Goal: Task Accomplishment & Management: Manage account settings

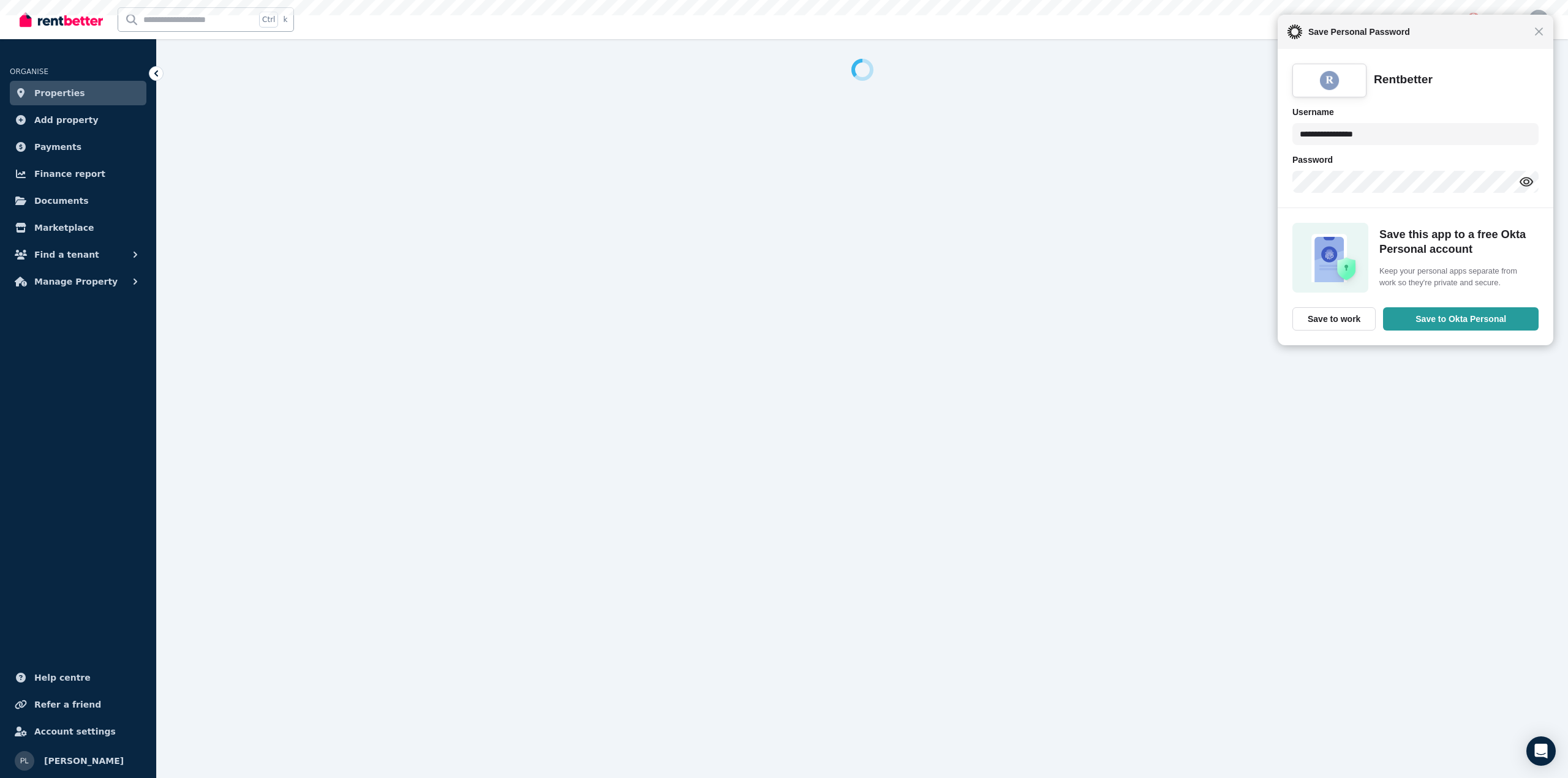
select select "**********"
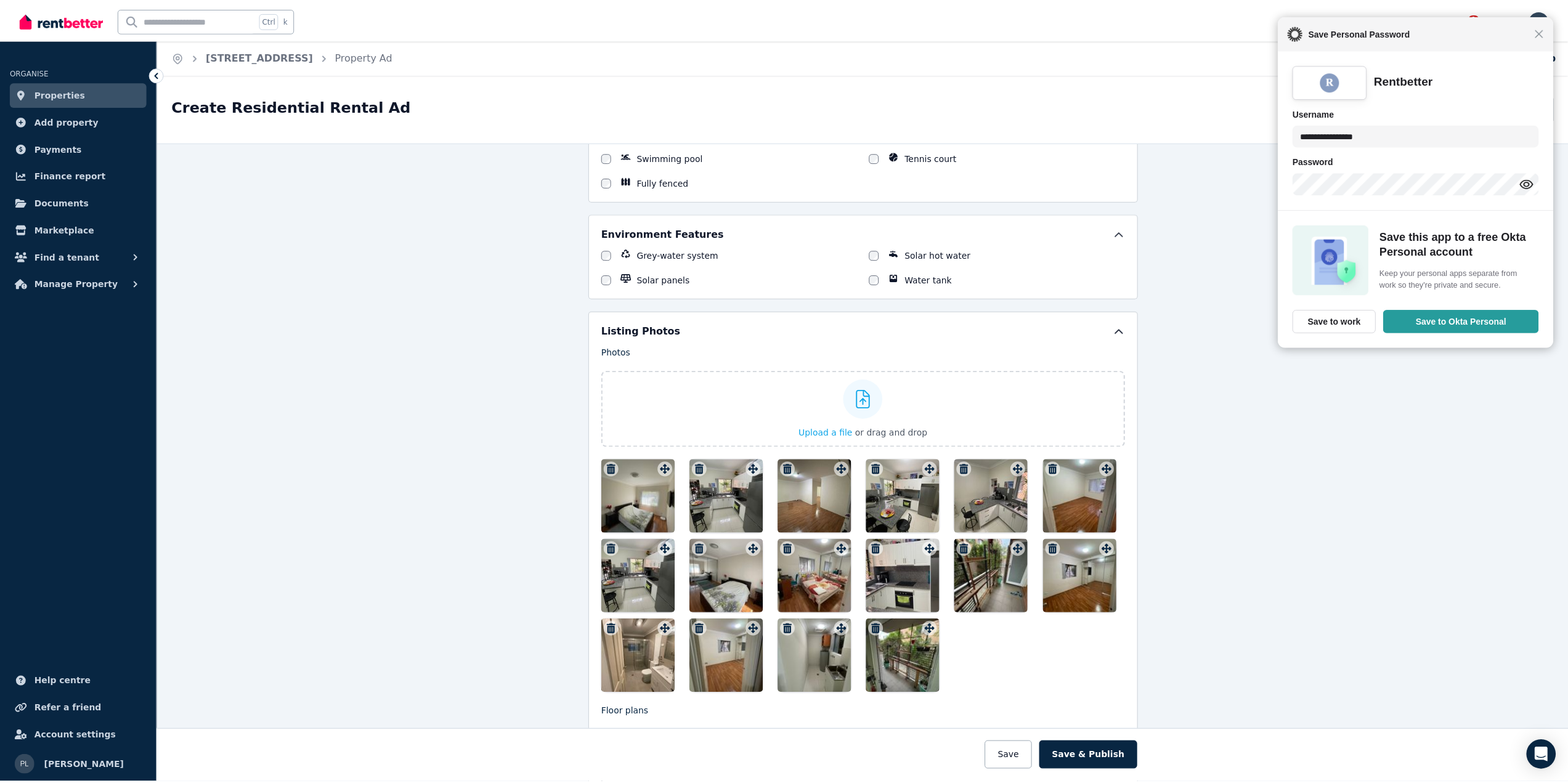
scroll to position [1171, 0]
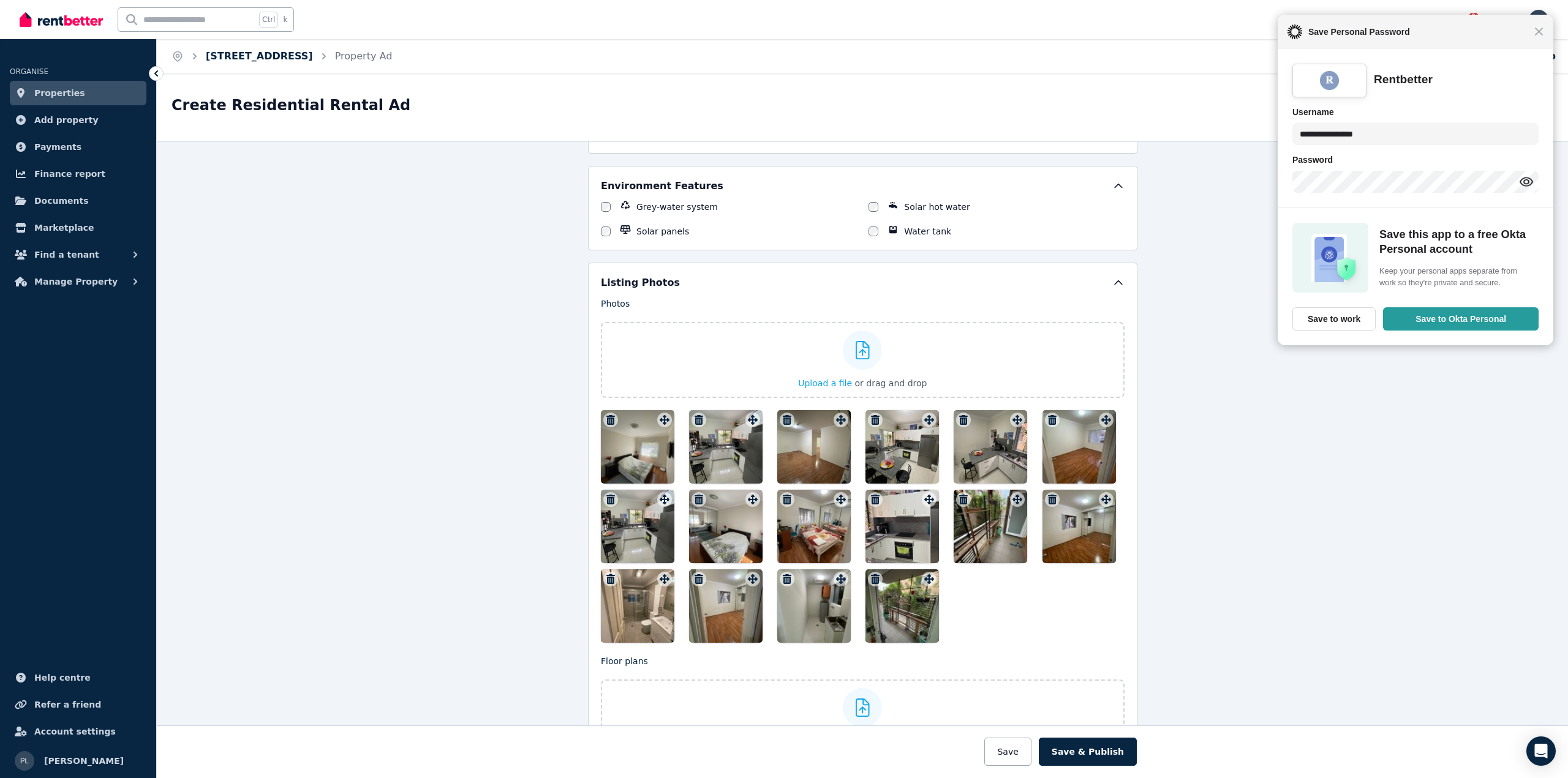
click at [268, 60] on link "Unit 1/710 Princes Hwy, Kogarah" at bounding box center [260, 56] width 107 height 11
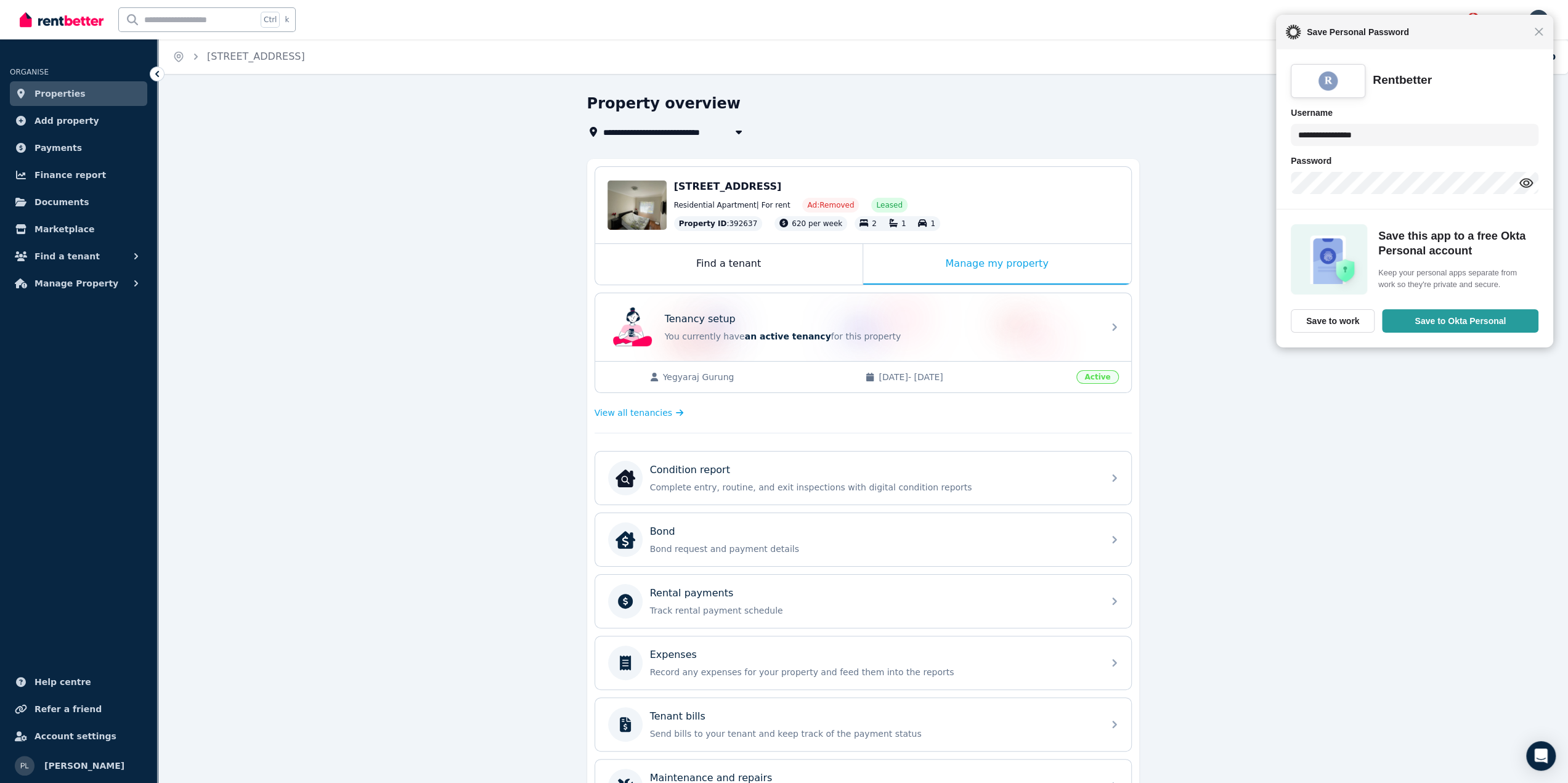
click at [71, 94] on span "Properties" at bounding box center [60, 93] width 51 height 15
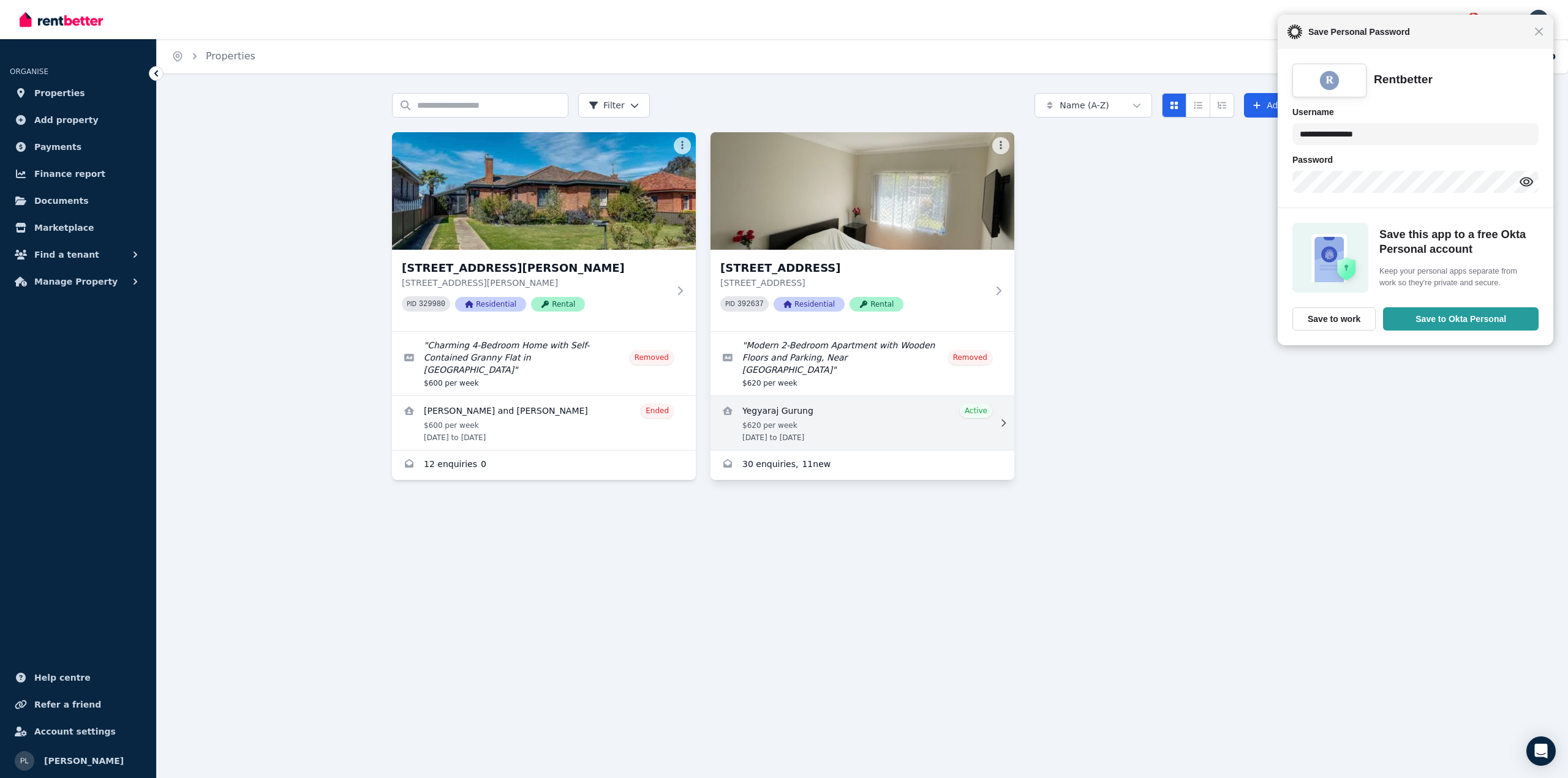
click at [906, 414] on link "View details for Yegyaraj Gurung" at bounding box center [863, 423] width 304 height 54
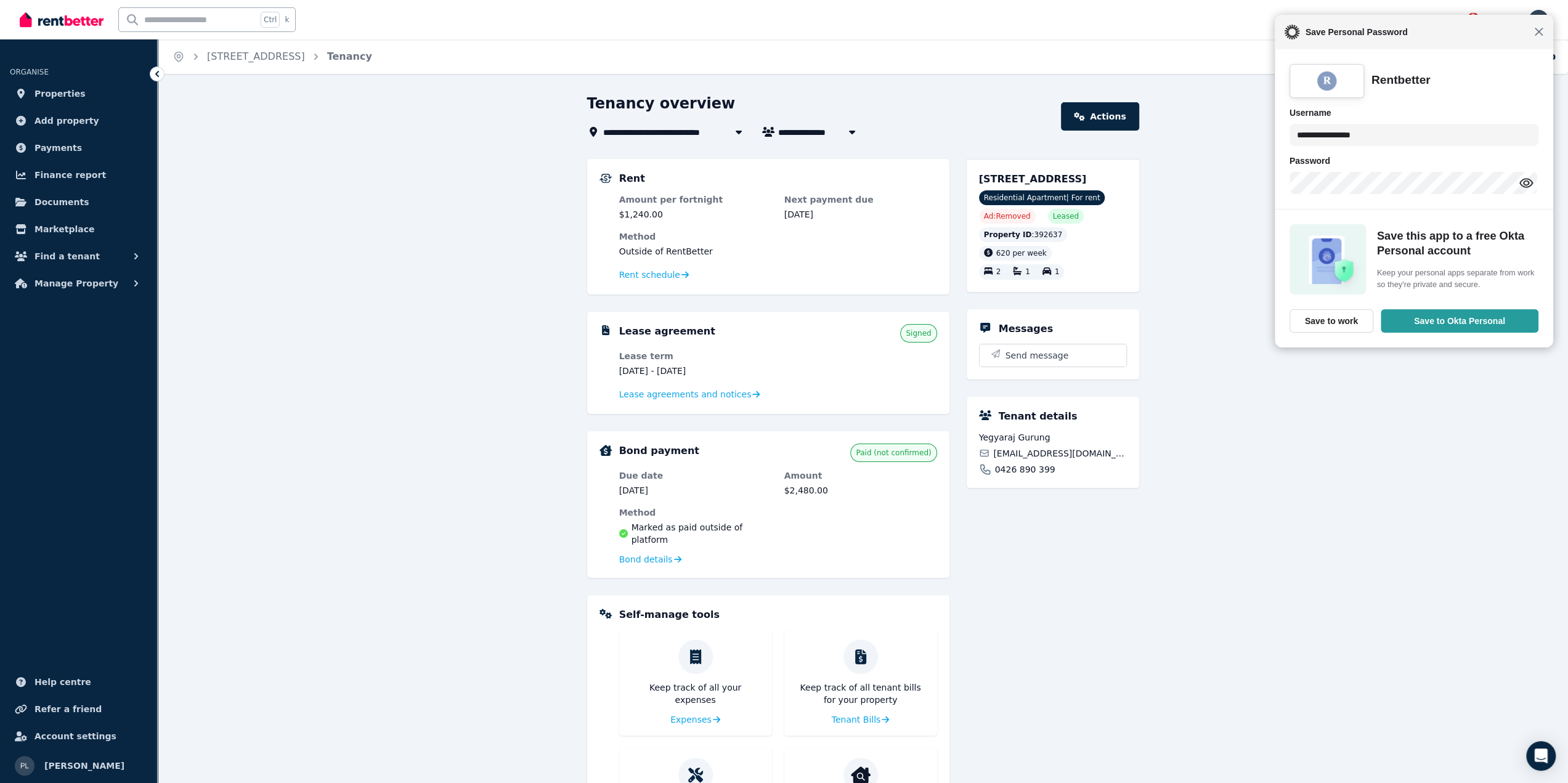
click at [1535, 35] on span "Close" at bounding box center [1538, 32] width 10 height 10
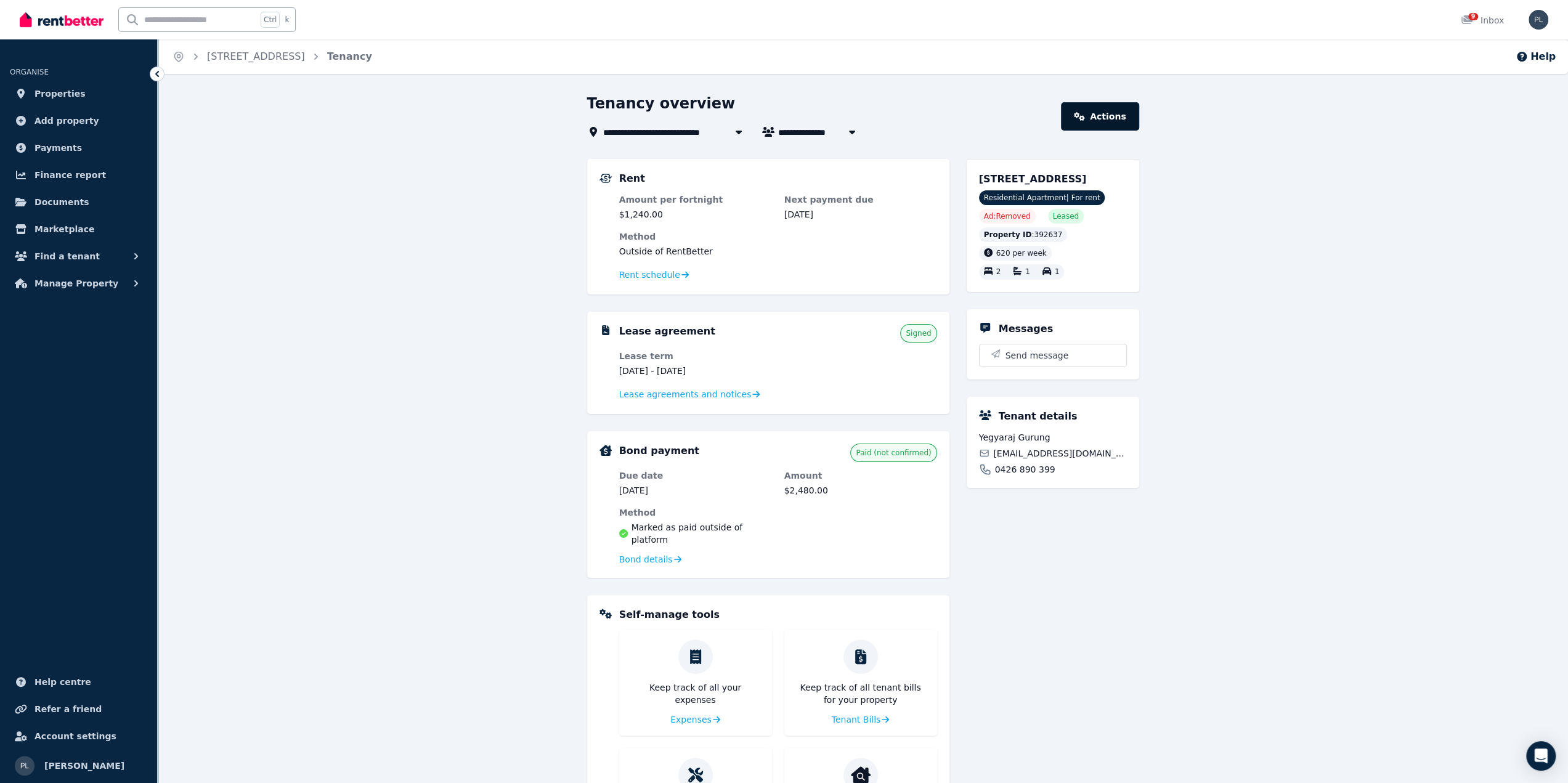
click at [1103, 124] on link "Actions" at bounding box center [1100, 116] width 77 height 29
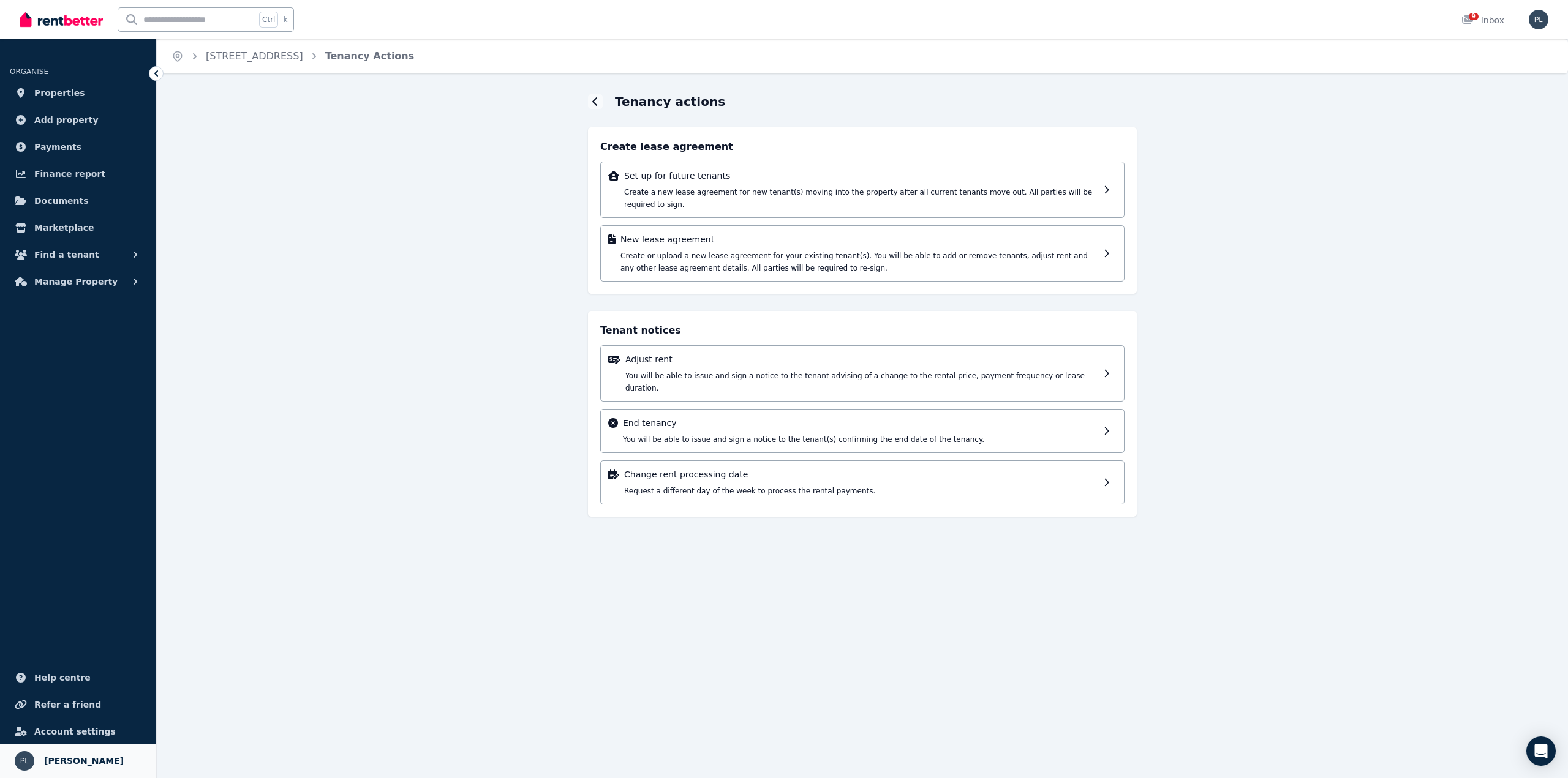
click at [71, 755] on span "patrick leguit" at bounding box center [84, 761] width 79 height 14
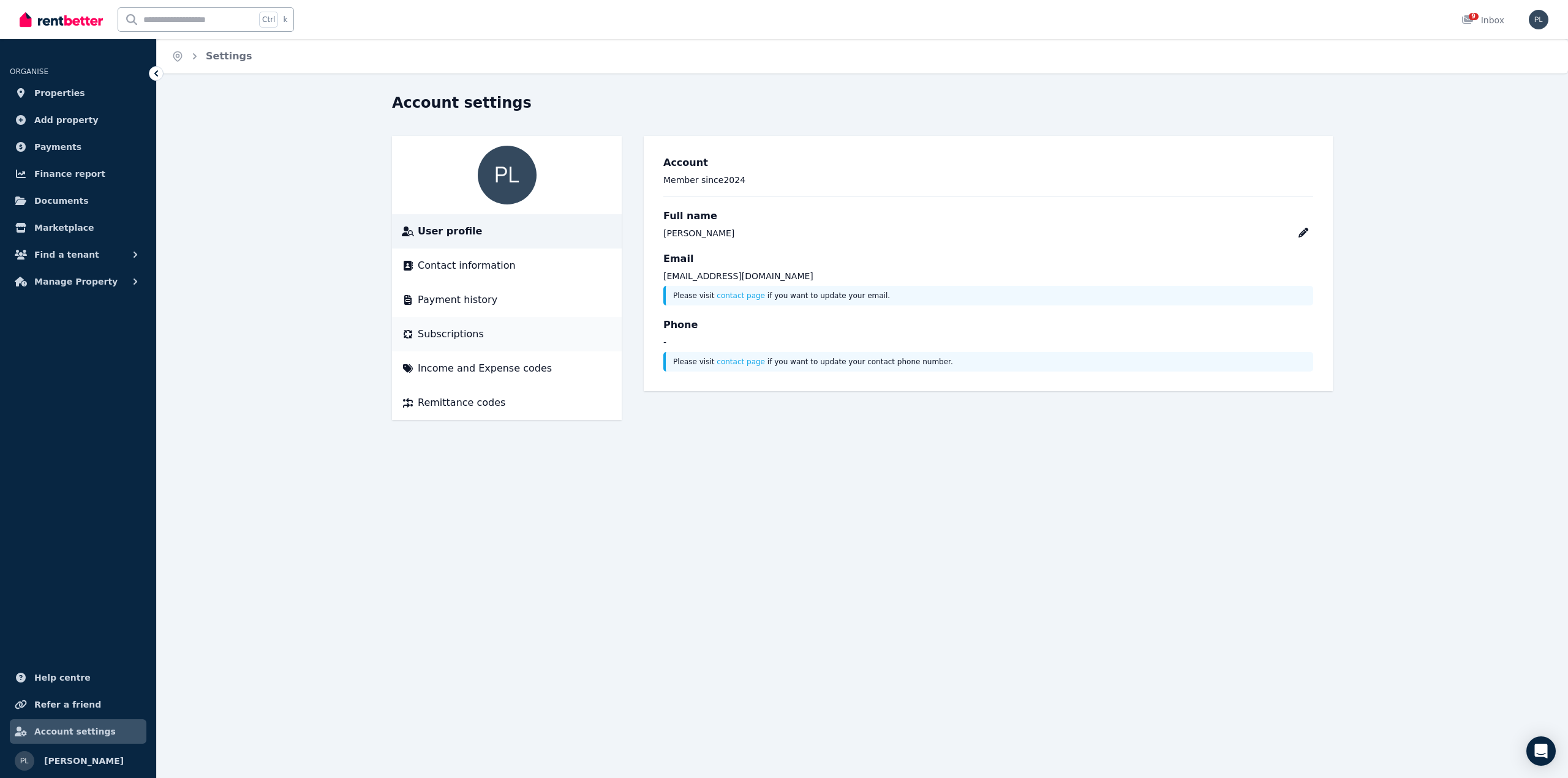
click at [451, 333] on span "Subscriptions" at bounding box center [451, 334] width 66 height 14
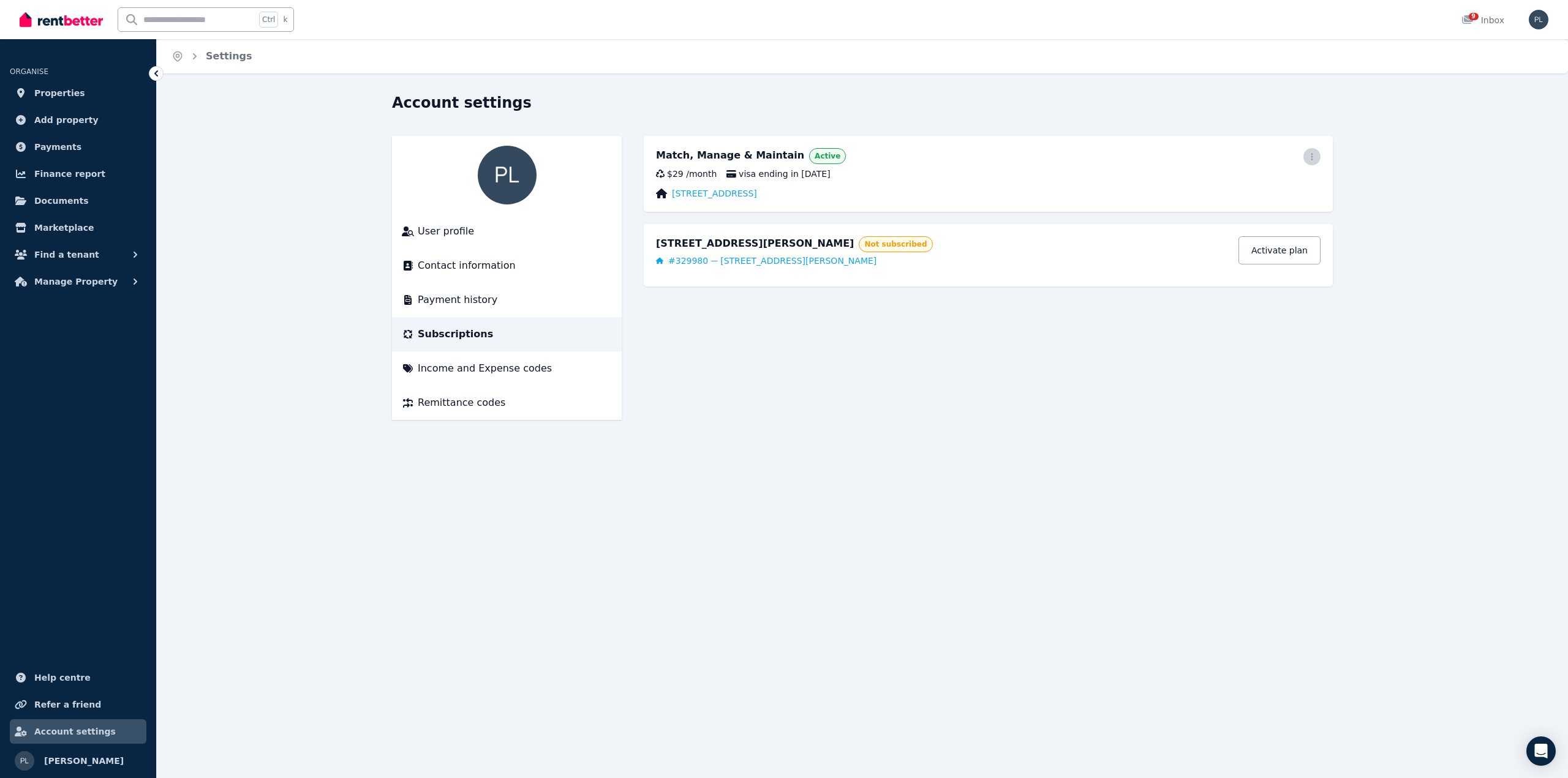
click at [1308, 157] on icon "button" at bounding box center [1312, 157] width 10 height 9
click at [1237, 222] on span "Cancel plan" at bounding box center [1257, 229] width 108 height 14
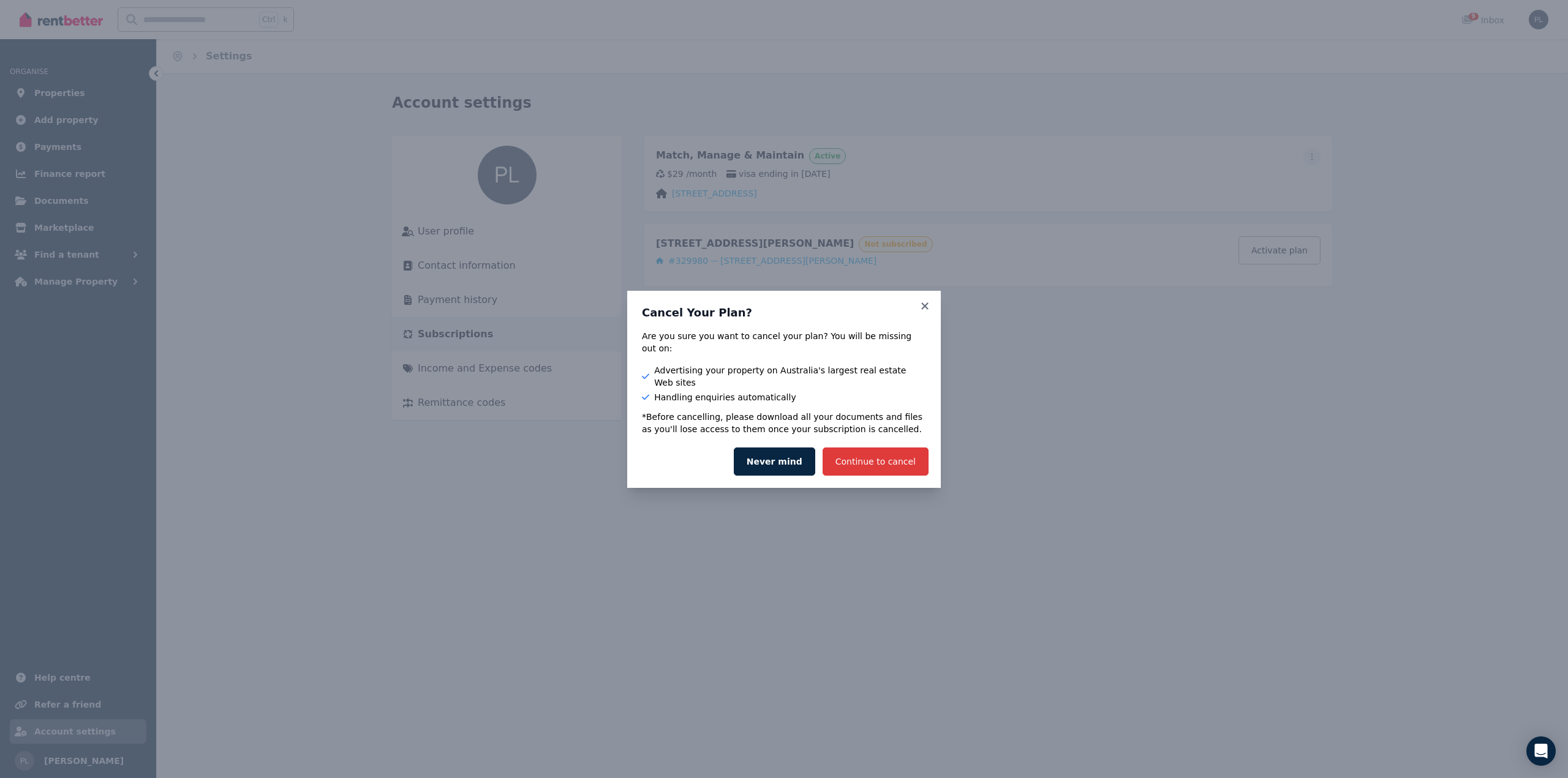
click at [891, 450] on button "Continue to cancel" at bounding box center [875, 462] width 106 height 28
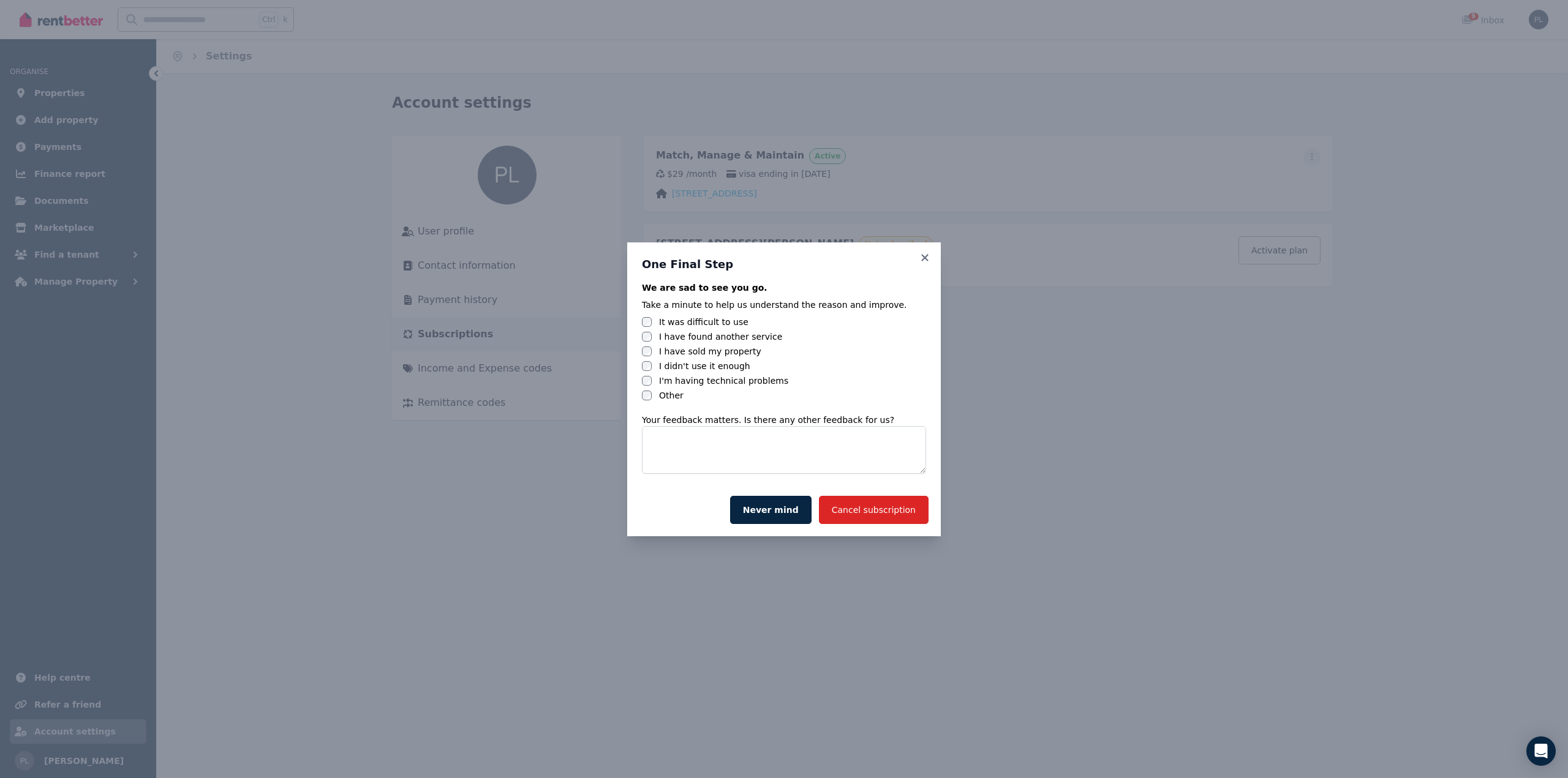
click at [683, 319] on label "It was difficult to use" at bounding box center [704, 322] width 89 height 12
click at [684, 321] on label "It was difficult to use" at bounding box center [704, 322] width 89 height 12
click at [658, 394] on div "Other" at bounding box center [784, 395] width 284 height 12
click at [869, 513] on button "Cancel subscription" at bounding box center [874, 510] width 110 height 28
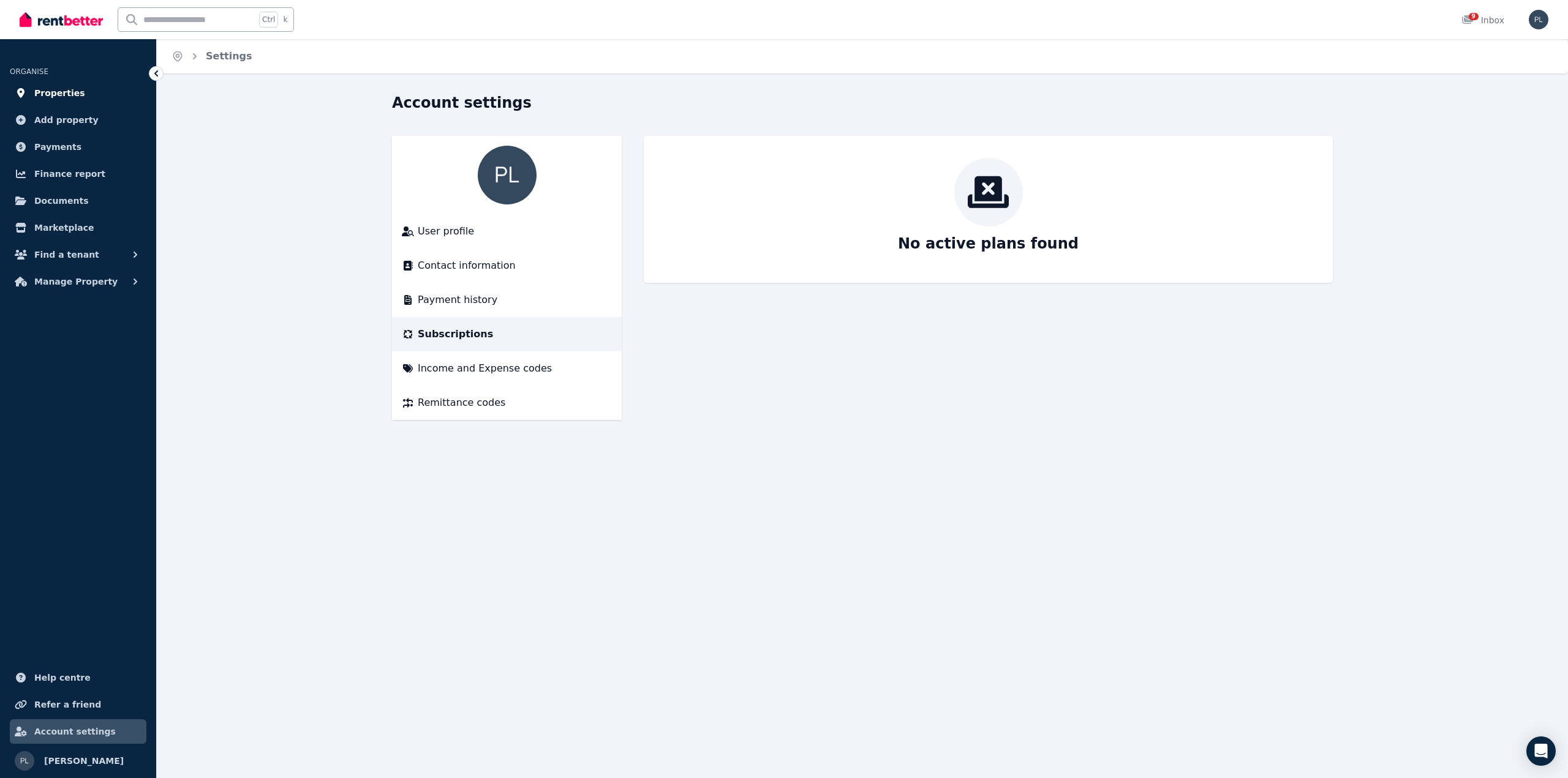
click at [65, 86] on span "Properties" at bounding box center [59, 93] width 51 height 14
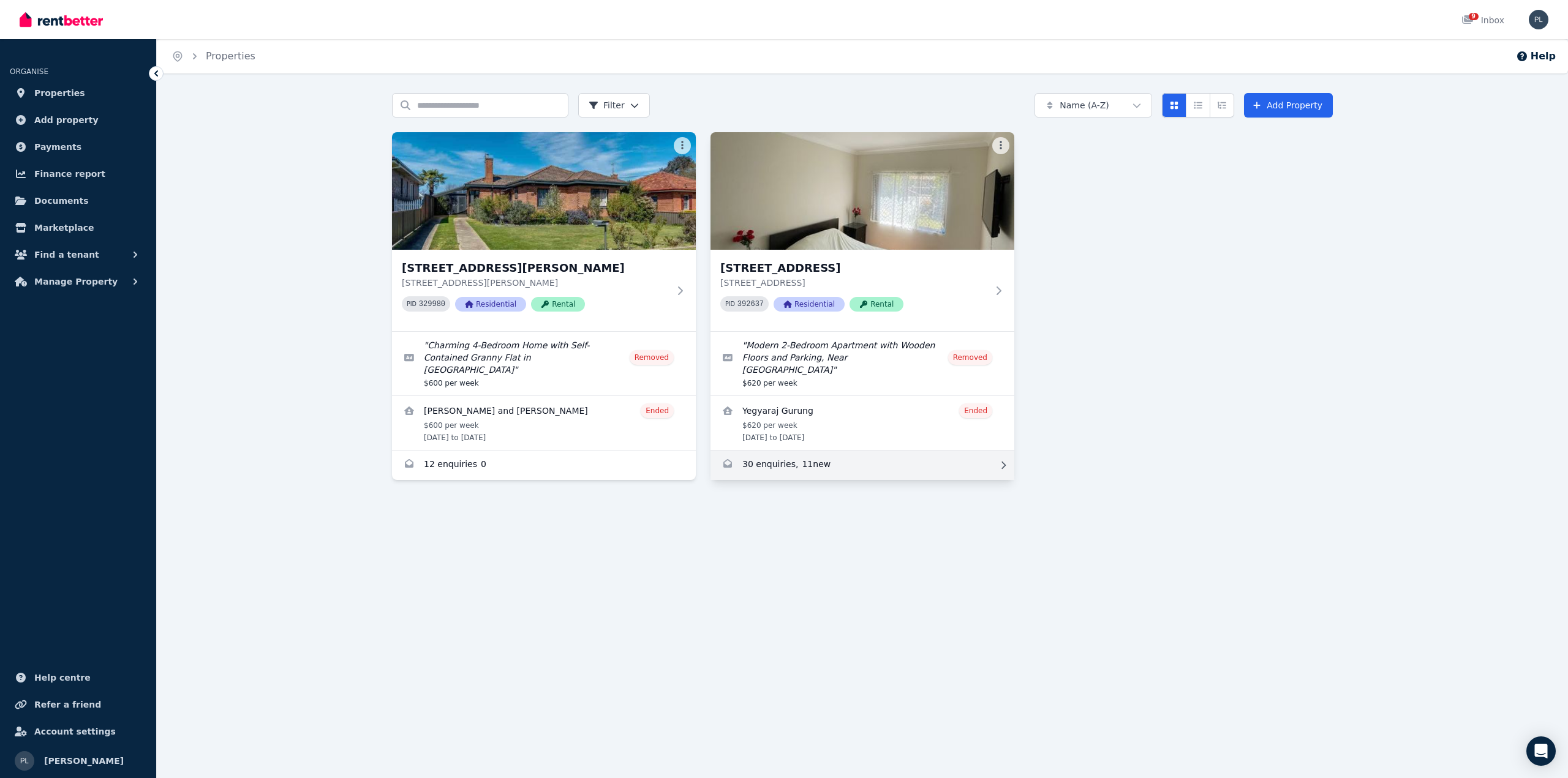
click at [816, 452] on link "Enquiries for Unit 1/710 Princes Hwy, Kogarah" at bounding box center [863, 465] width 304 height 30
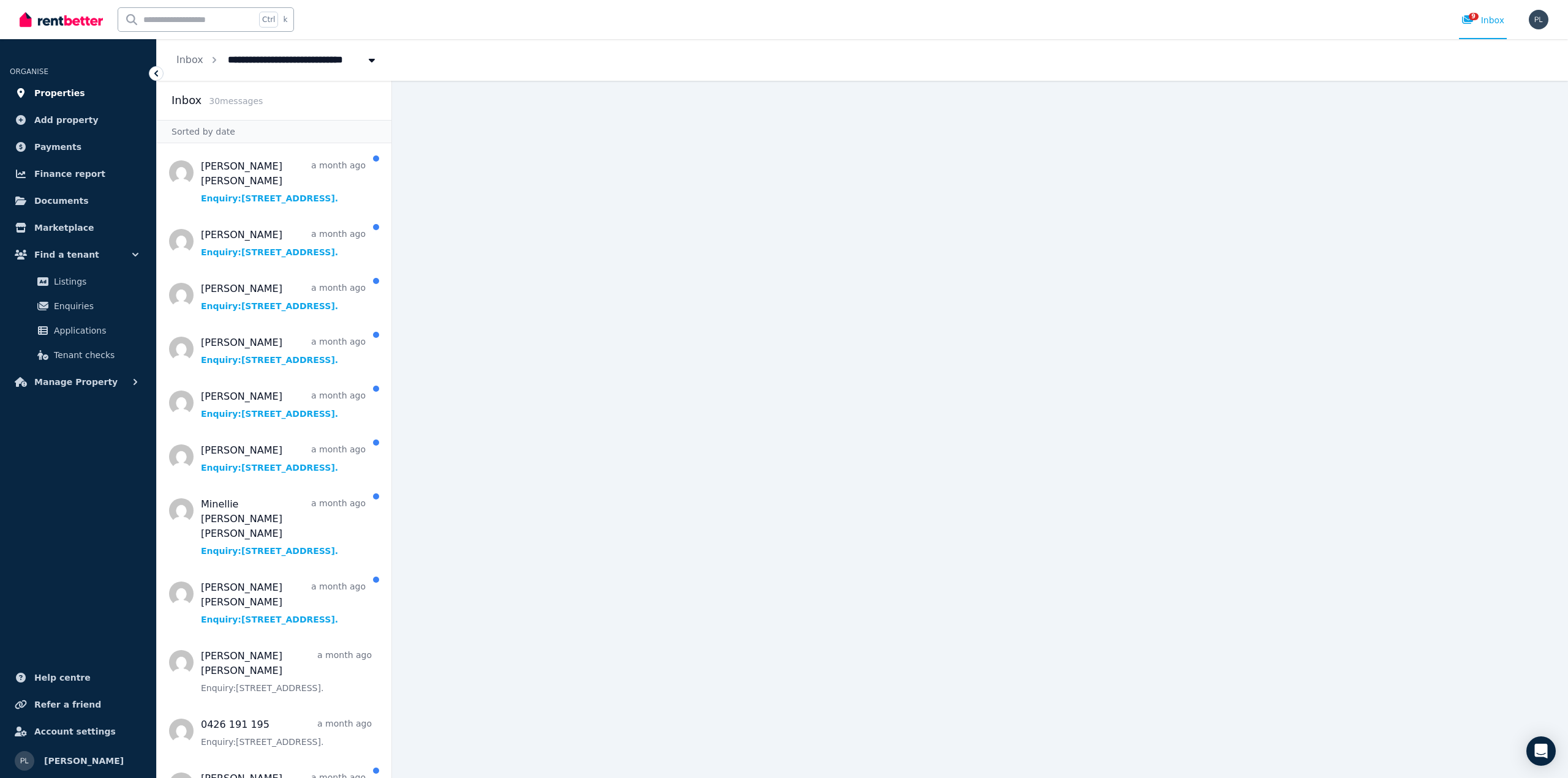
click at [55, 89] on span "Properties" at bounding box center [59, 93] width 51 height 14
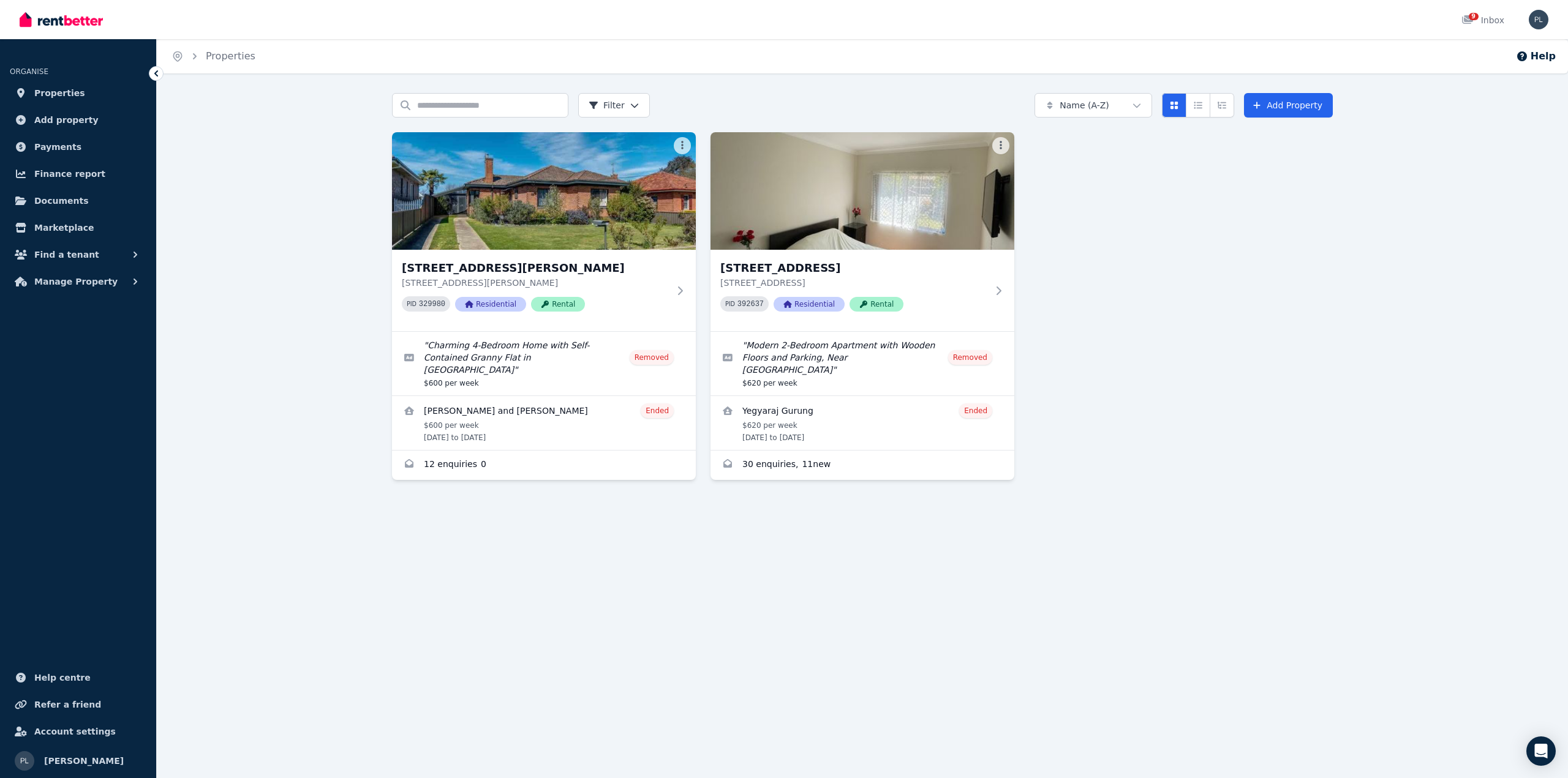
click at [1046, 557] on div "Home Properties Help Search properties Filter Name (A-Z) Add Property 23 Wheatl…" at bounding box center [784, 389] width 1568 height 778
click at [1478, 20] on div "9" at bounding box center [1471, 20] width 20 height 12
